Goal: Task Accomplishment & Management: Manage account settings

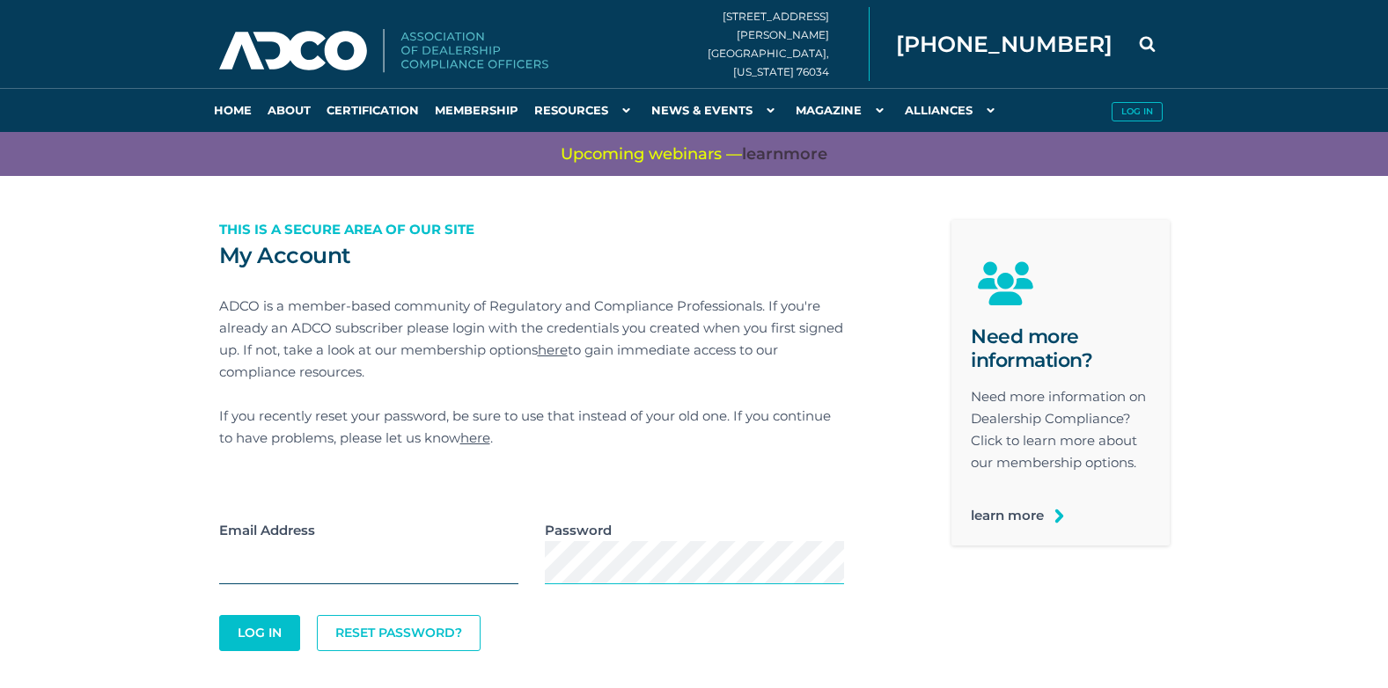
click at [251, 561] on input "email" at bounding box center [368, 562] width 299 height 43
type input "[PERSON_NAME][EMAIL_ADDRESS][PERSON_NAME][DOMAIN_NAME]"
click at [256, 629] on button "Log In" at bounding box center [259, 633] width 77 height 34
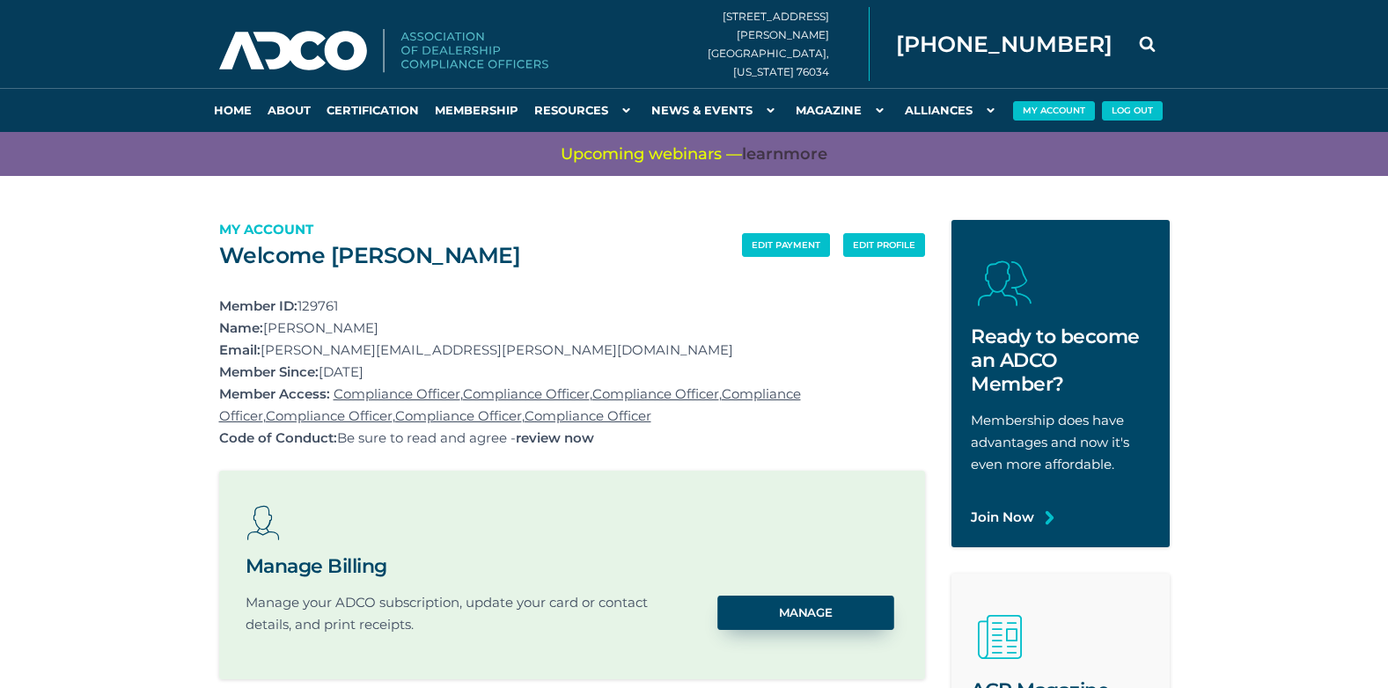
click at [744, 618] on link "Manage" at bounding box center [806, 613] width 176 height 34
